Goal: Task Accomplishment & Management: Complete application form

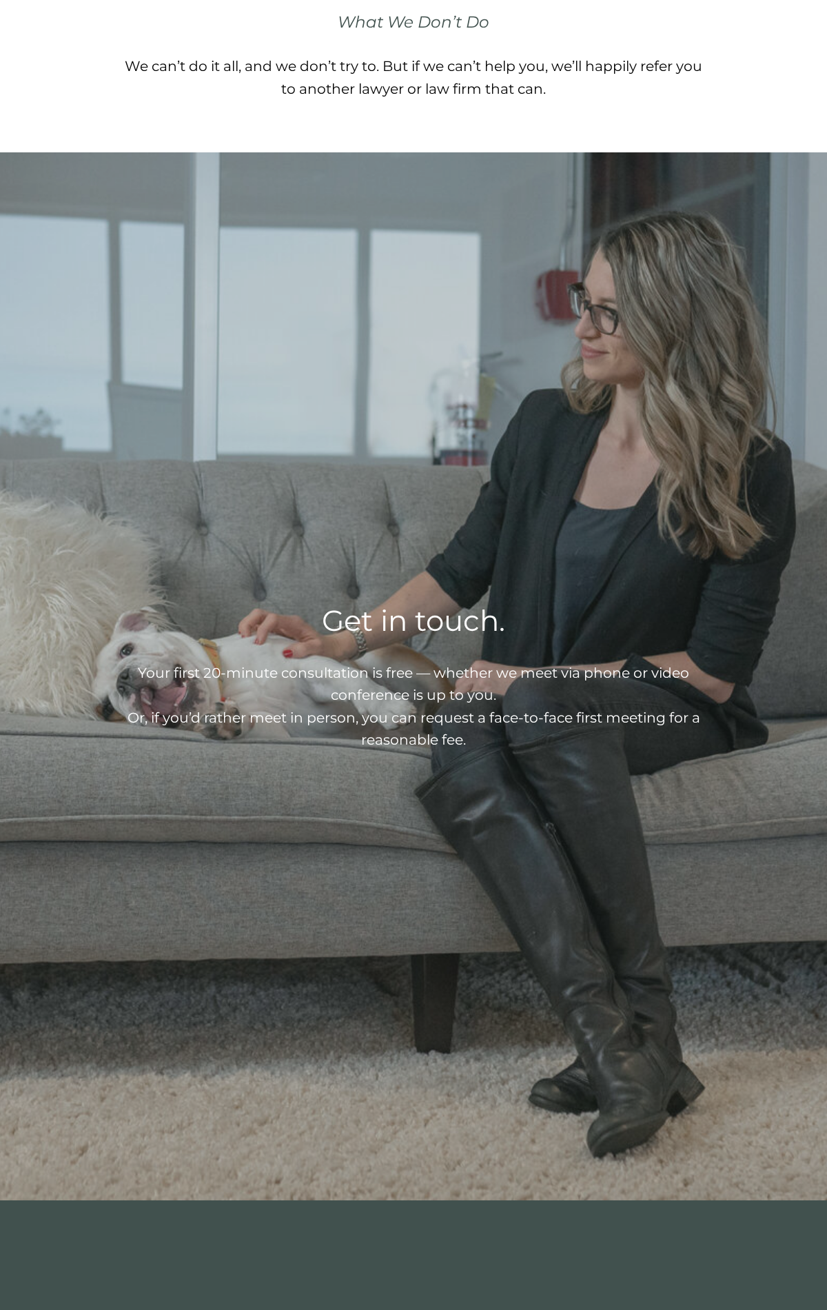
scroll to position [2329, 0]
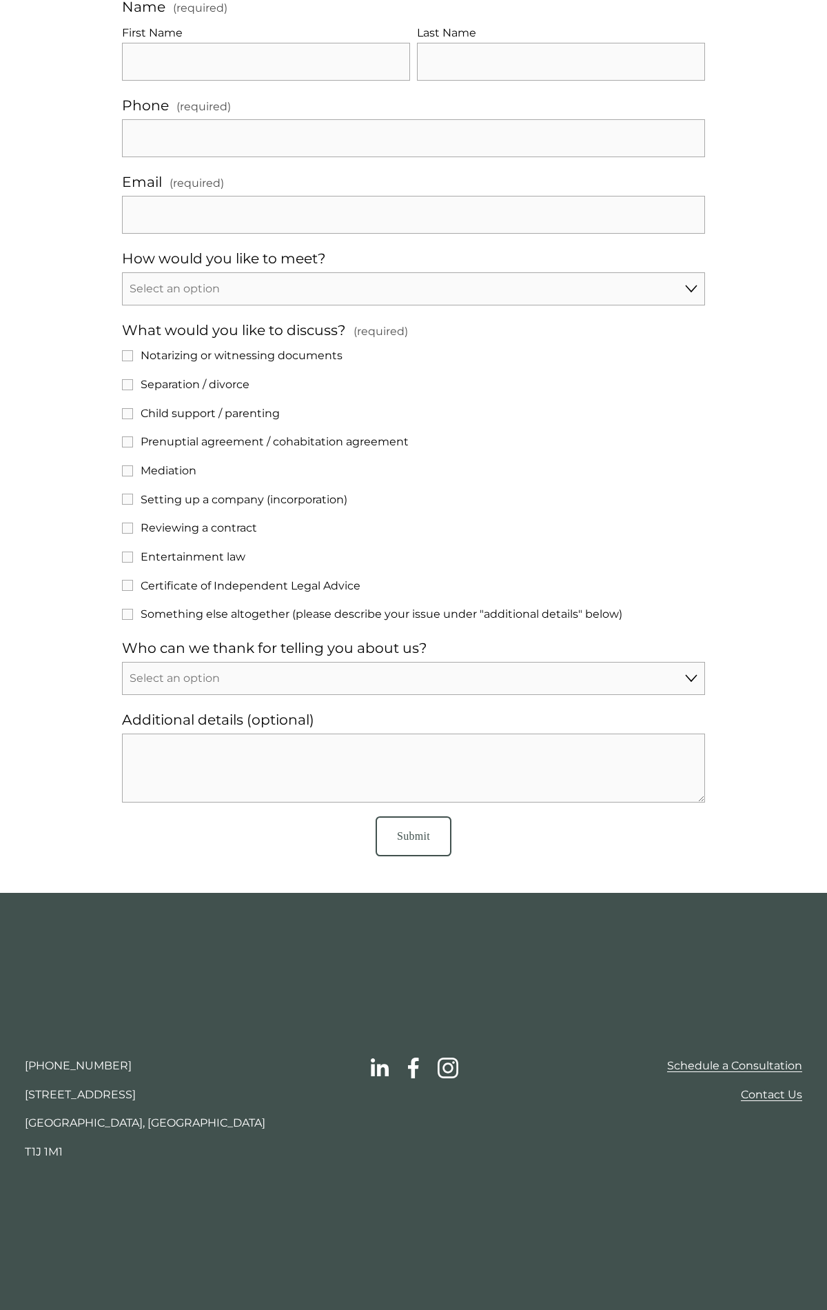
scroll to position [593, 0]
